Goal: Task Accomplishment & Management: Use online tool/utility

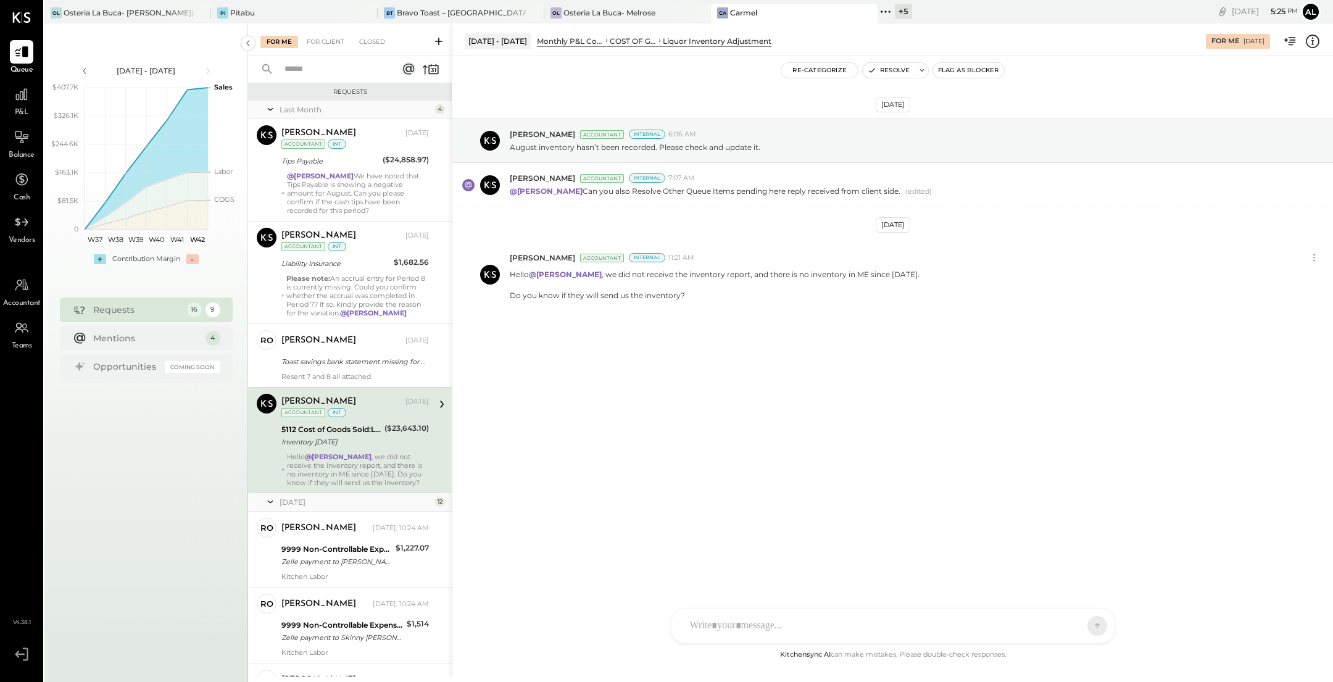
scroll to position [59, 0]
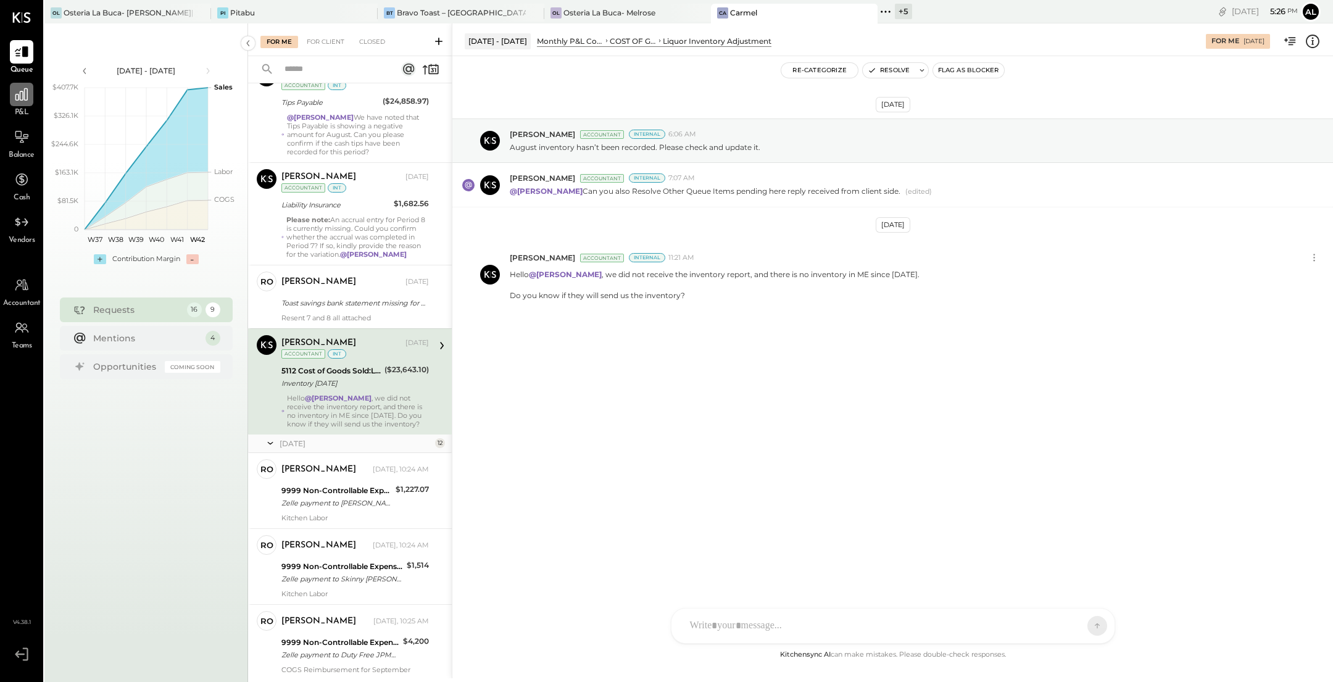
click at [28, 95] on icon at bounding box center [22, 94] width 16 height 16
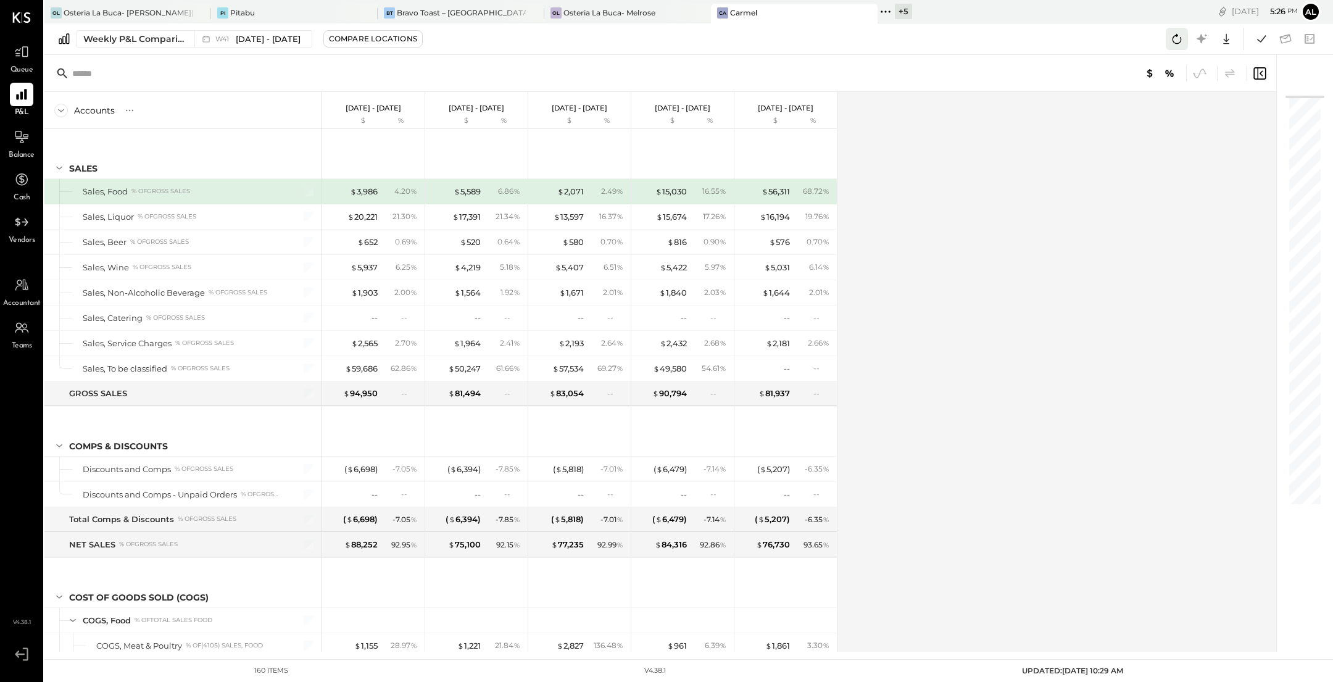
click at [1179, 43] on icon at bounding box center [1177, 39] width 9 height 10
click at [146, 35] on div "Weekly P&L Comparison" at bounding box center [135, 39] width 104 height 12
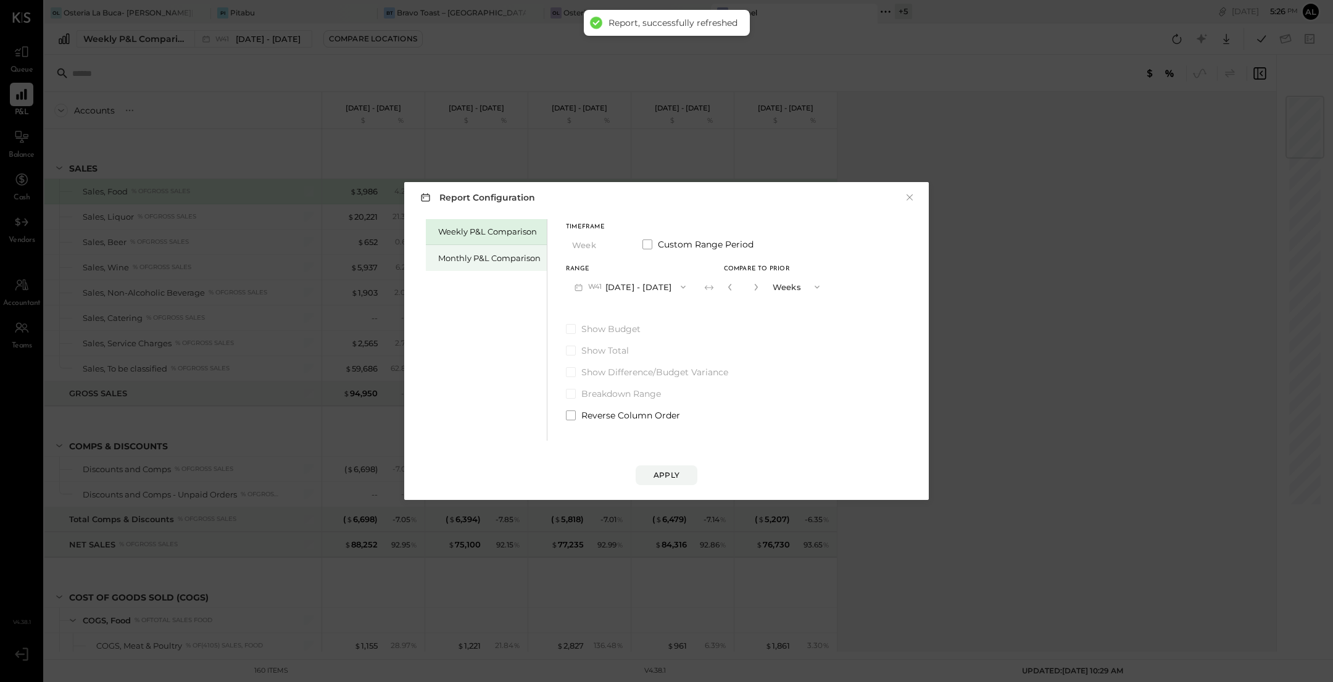
click at [473, 260] on div "Monthly P&L Comparison" at bounding box center [489, 258] width 102 height 12
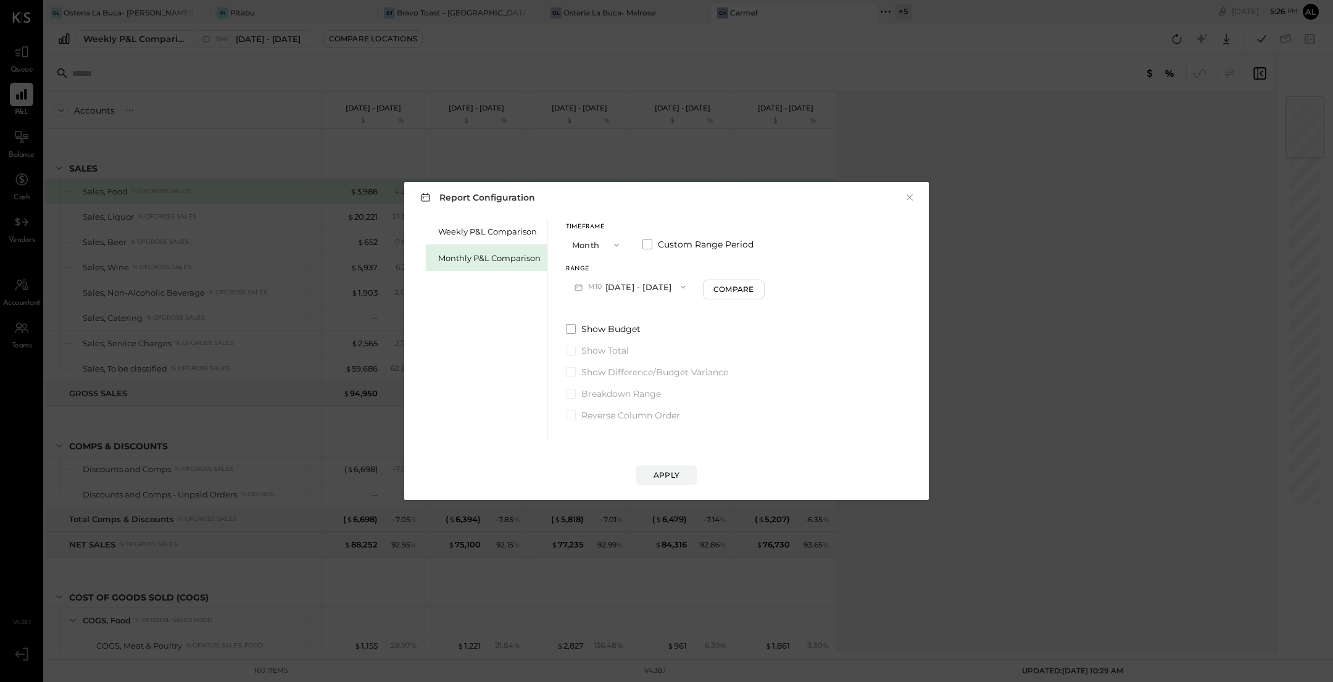
click at [657, 289] on button "M10 [DATE] - [DATE]" at bounding box center [630, 286] width 128 height 23
click at [654, 315] on div "M09 [DATE] - [DATE]" at bounding box center [637, 315] width 141 height 26
click at [733, 290] on div "Compare" at bounding box center [735, 289] width 40 height 10
click at [671, 475] on div "Apply" at bounding box center [667, 475] width 26 height 10
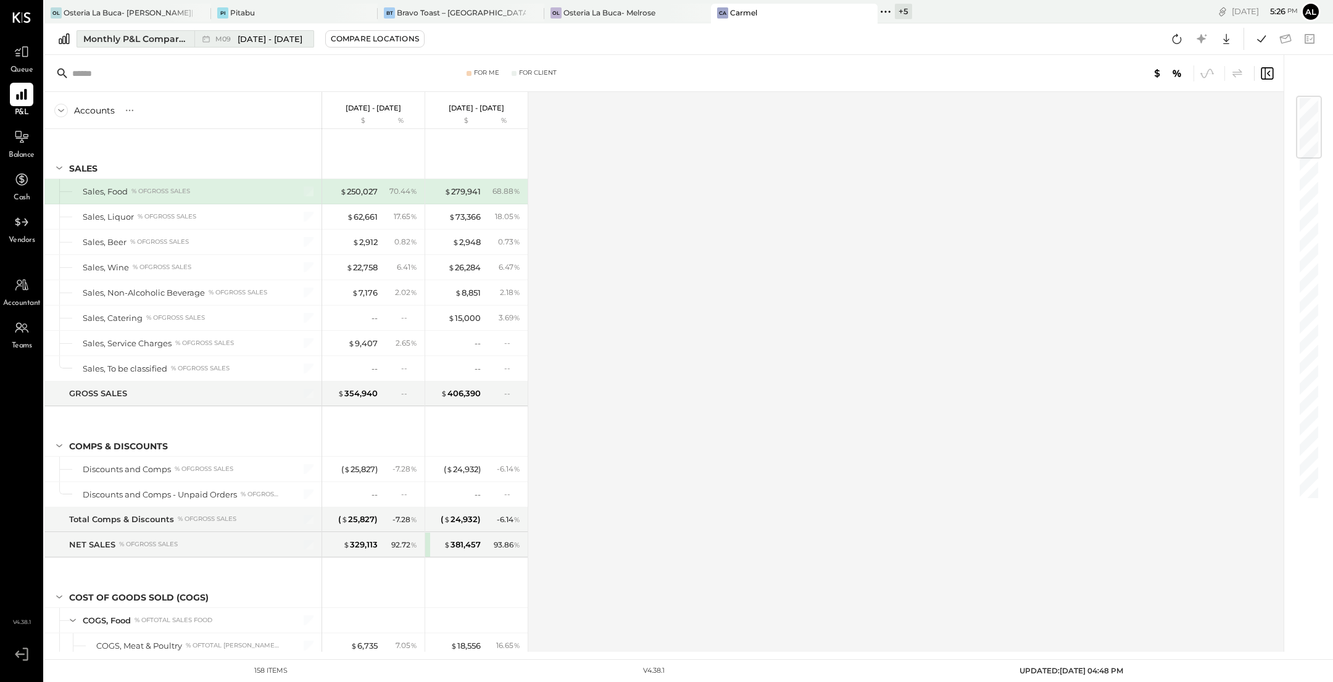
click at [116, 38] on div "Monthly P&L Comparison" at bounding box center [135, 39] width 104 height 12
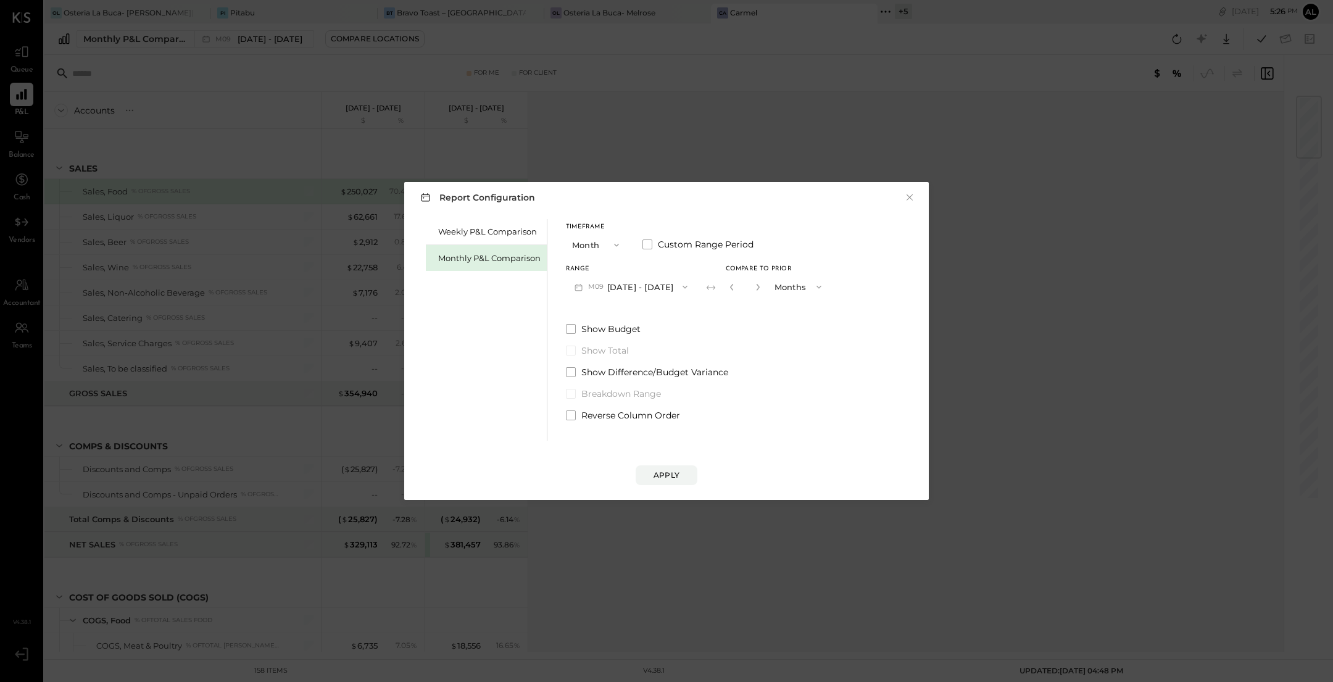
click at [729, 291] on button "button" at bounding box center [732, 287] width 10 height 14
click at [674, 472] on div "Apply" at bounding box center [667, 475] width 26 height 10
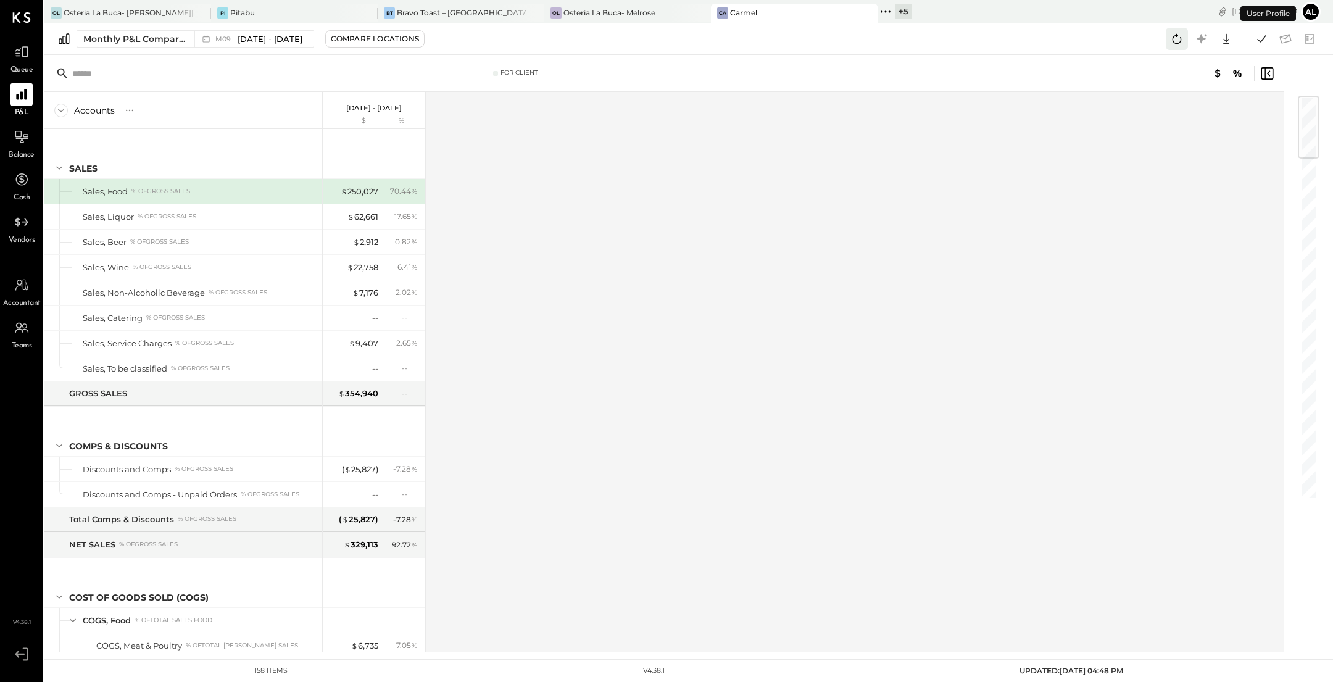
click at [1169, 37] on icon at bounding box center [1177, 39] width 16 height 16
click at [1263, 39] on icon at bounding box center [1261, 38] width 9 height 7
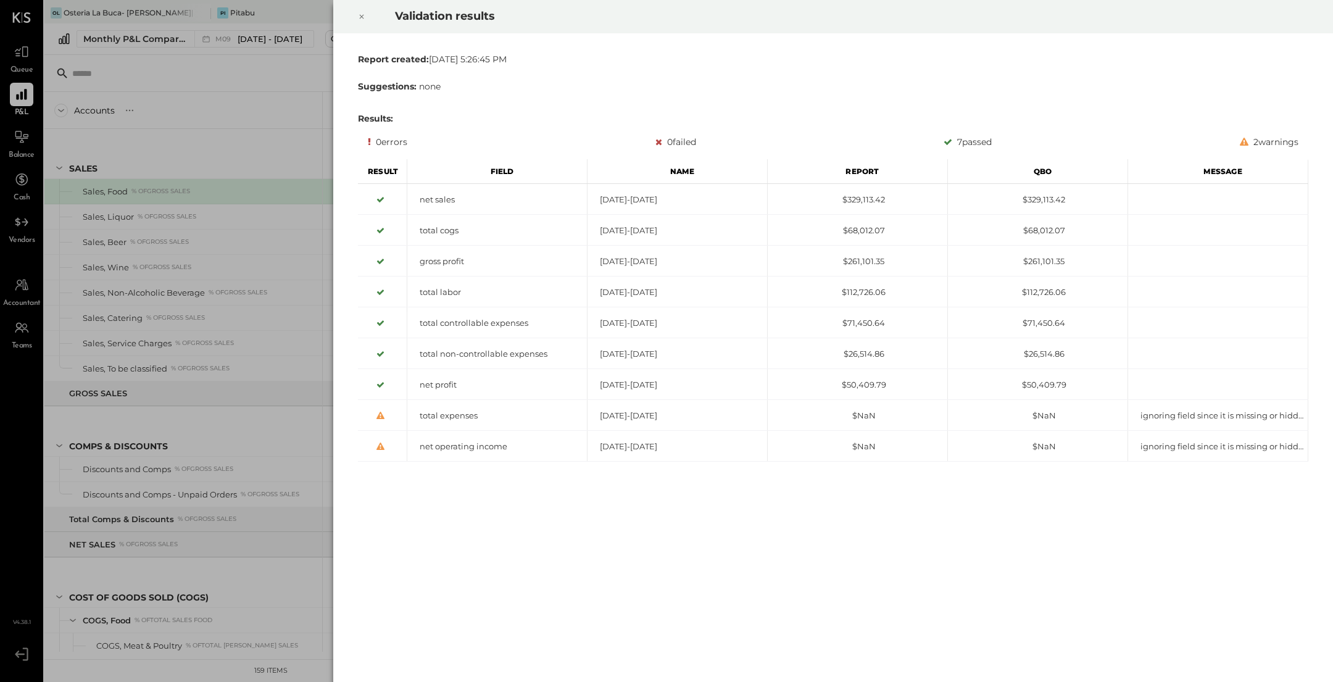
click at [361, 17] on icon at bounding box center [362, 17] width 4 height 4
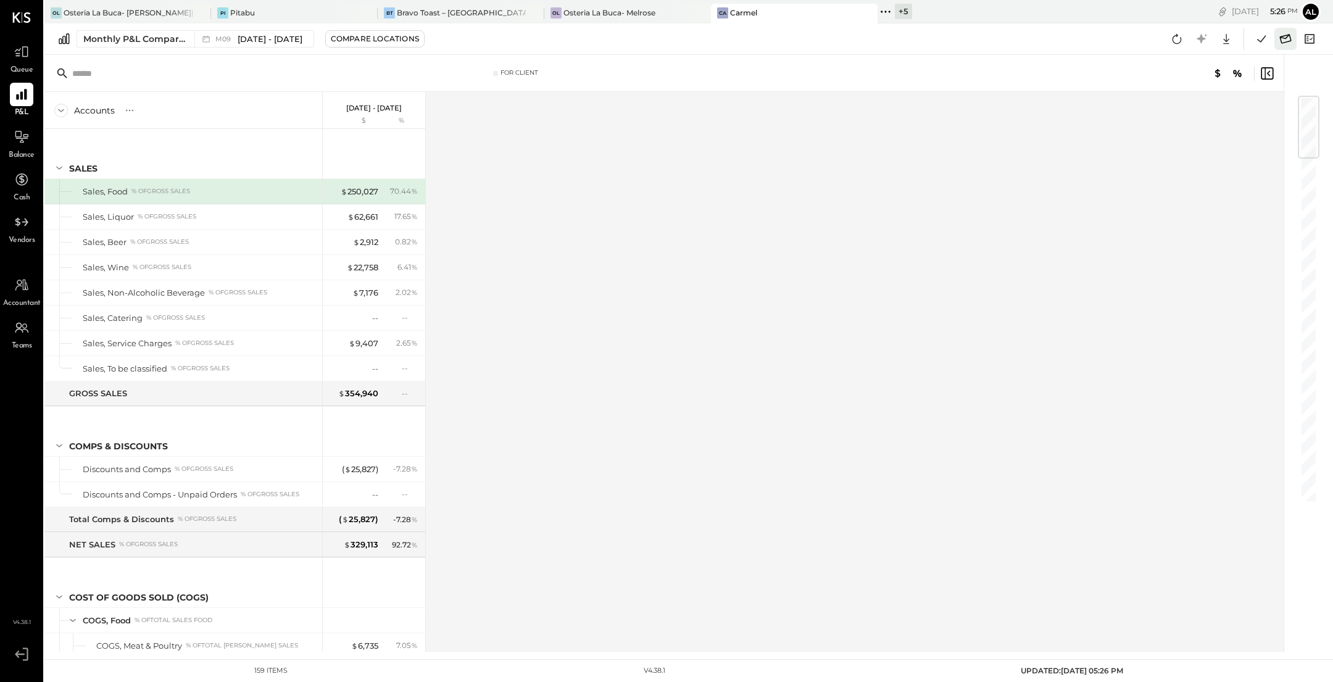
click at [1285, 35] on icon at bounding box center [1286, 38] width 12 height 9
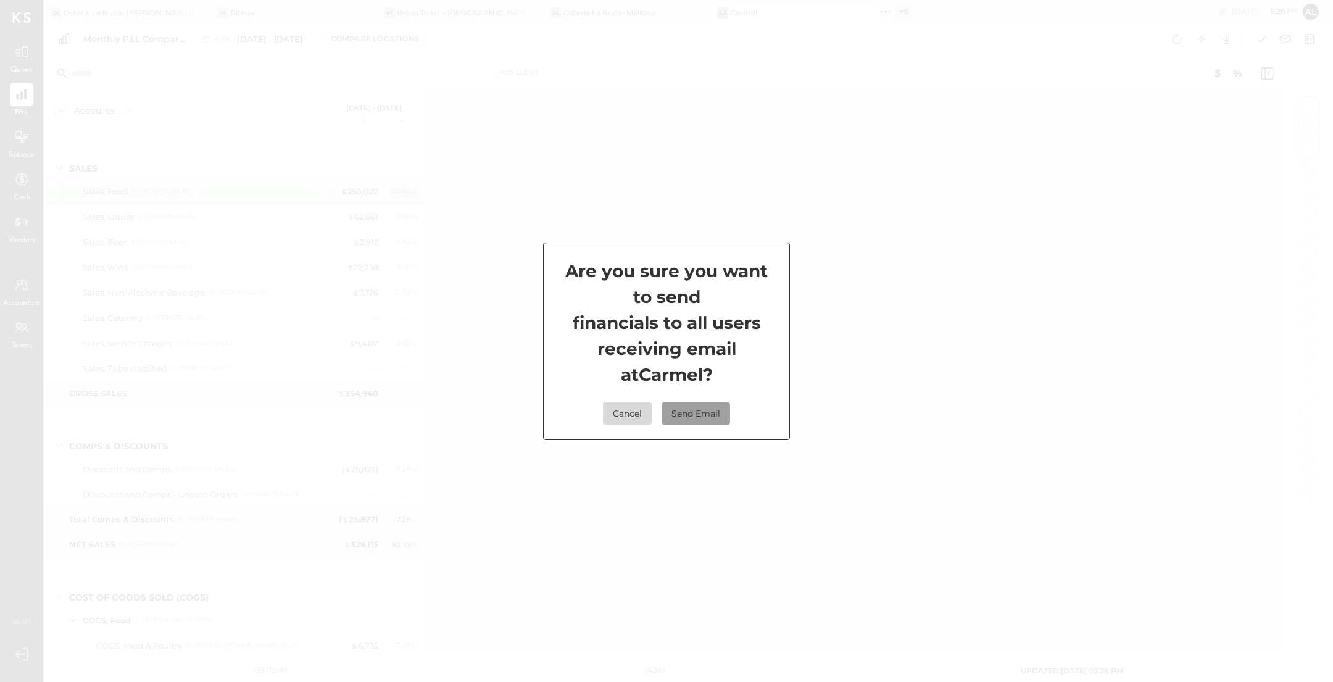
click at [708, 417] on button "Send Email" at bounding box center [696, 413] width 69 height 22
